Goal: Task Accomplishment & Management: Manage account settings

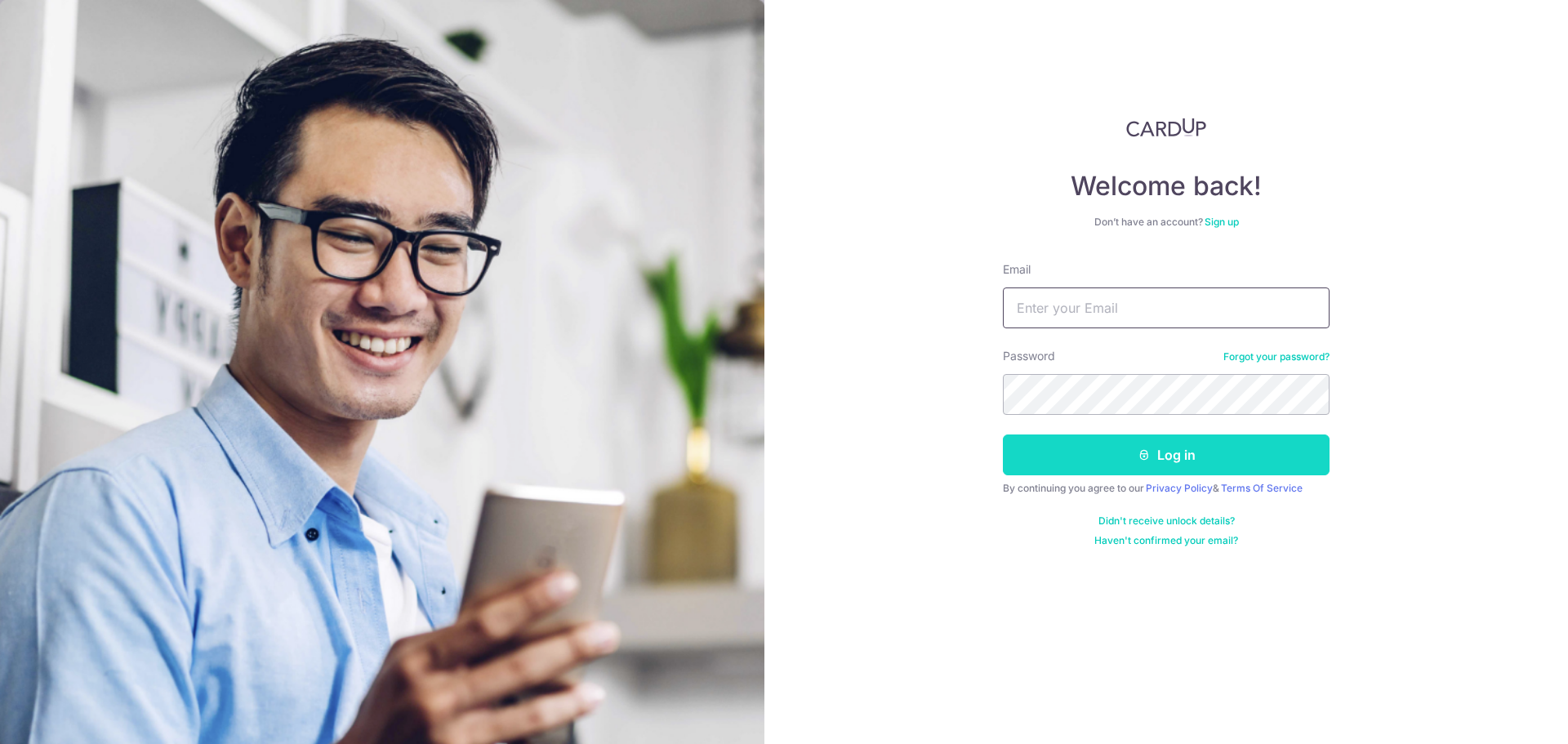
type input "[EMAIL_ADDRESS][DOMAIN_NAME]"
click at [1096, 456] on button "Log in" at bounding box center [1167, 455] width 327 height 41
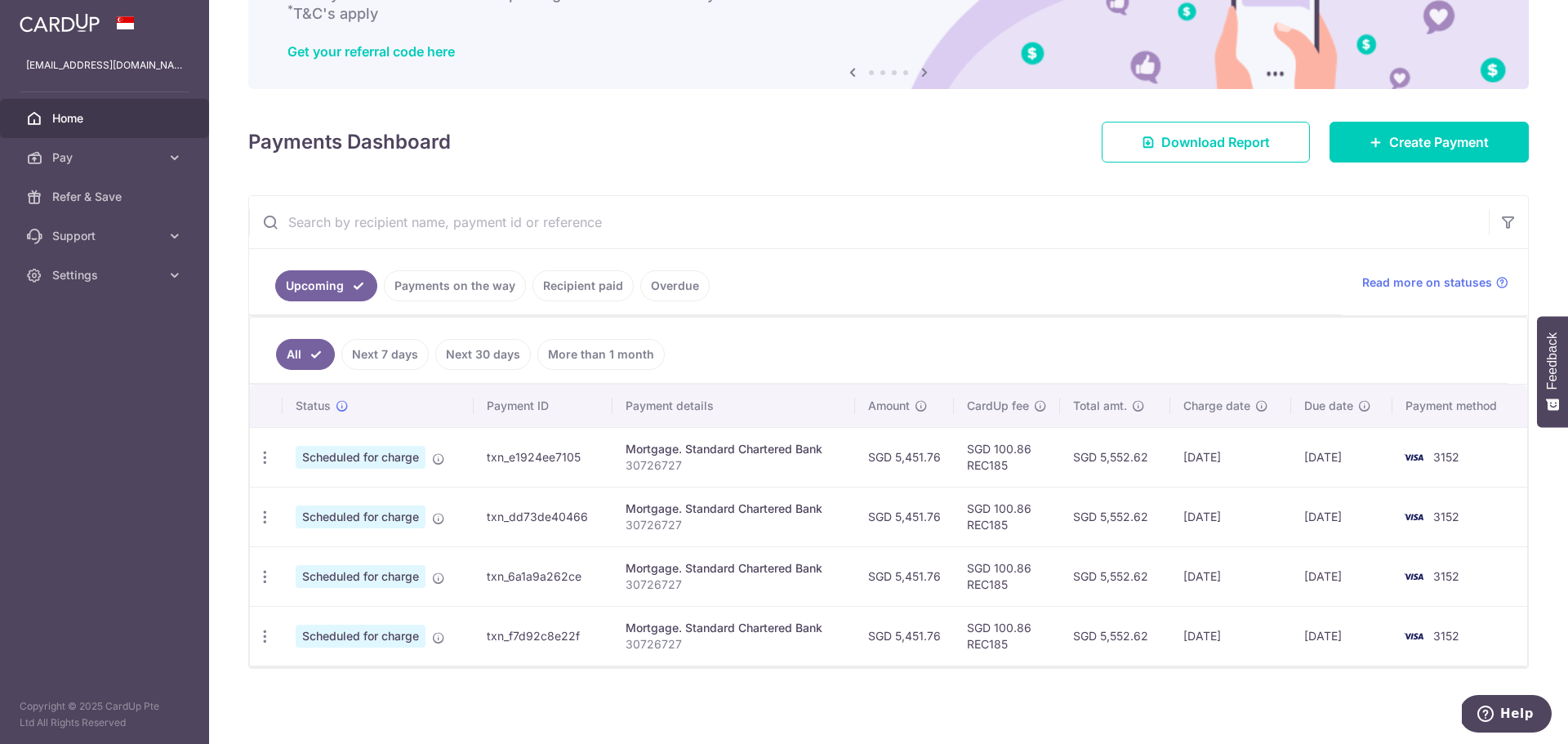
scroll to position [122, 0]
